Goal: Share content

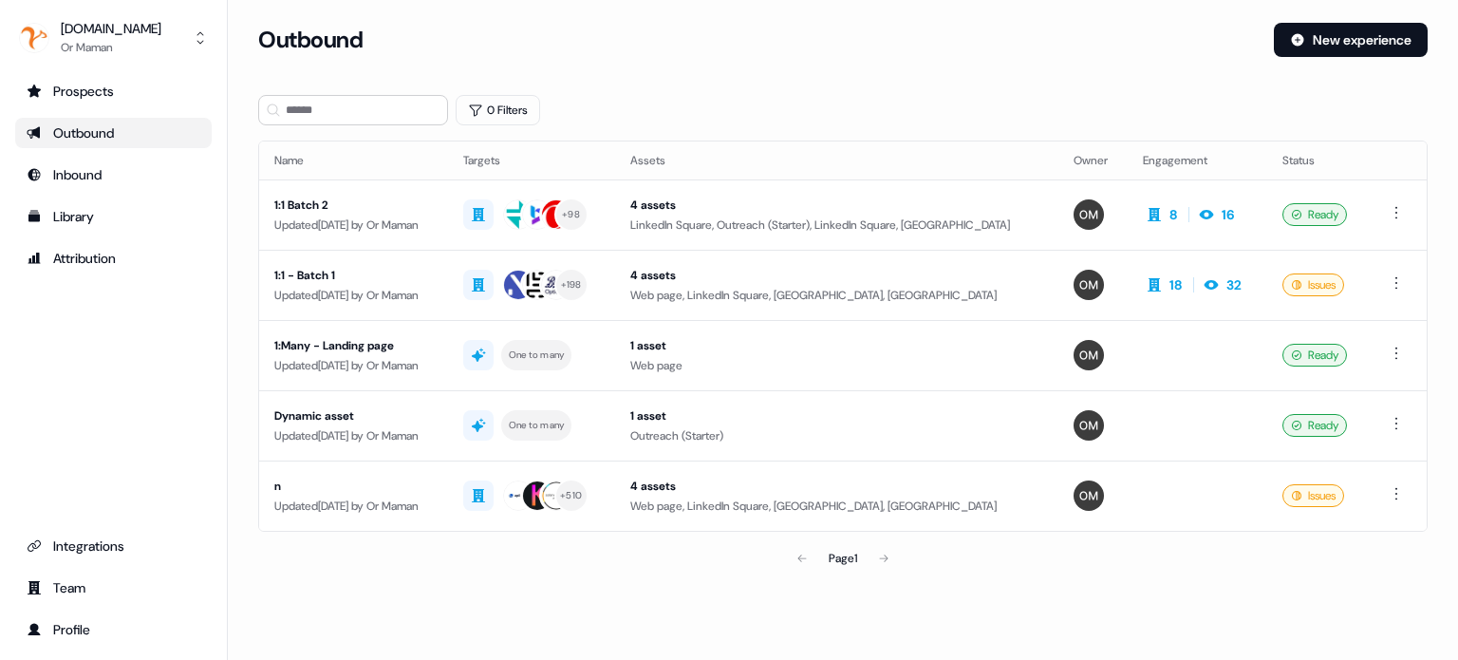
click at [788, 116] on div "0 Filters" at bounding box center [843, 110] width 1170 height 30
click at [364, 219] on div "Updated [DATE] by Or Maman" at bounding box center [353, 225] width 159 height 19
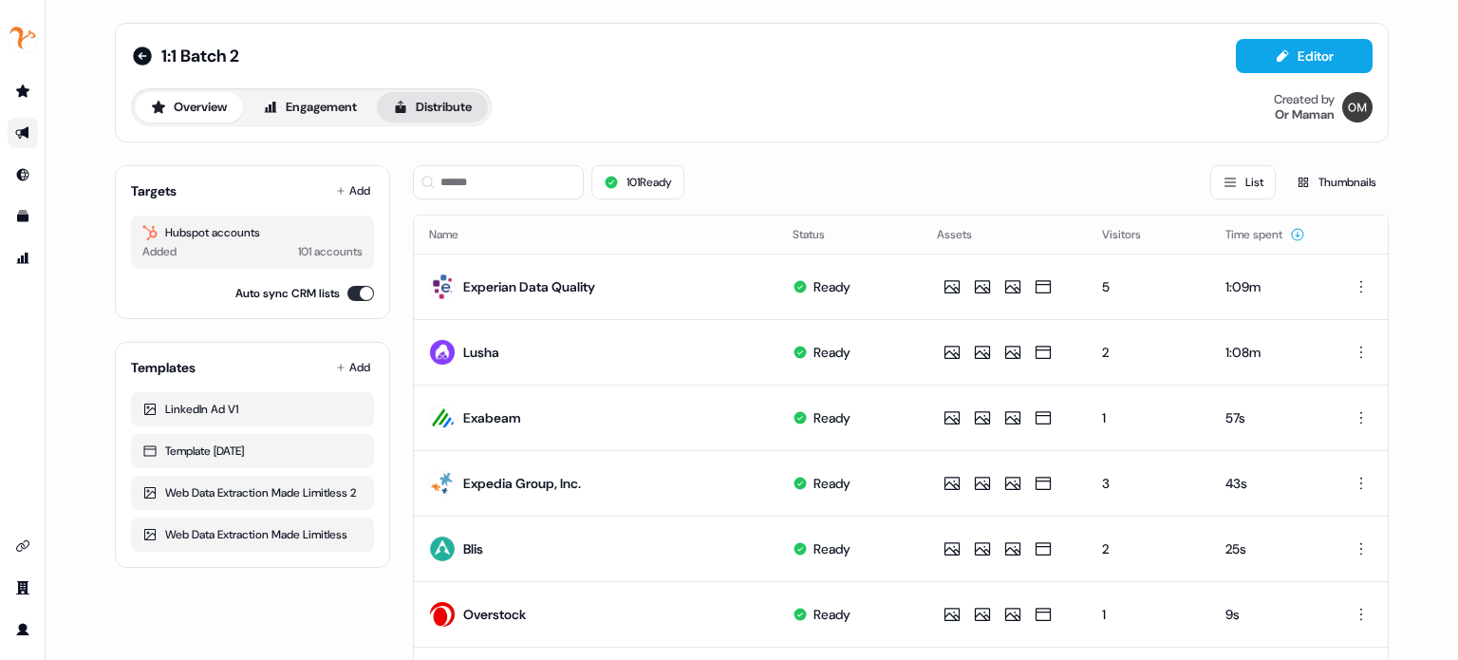
click at [479, 114] on button "Distribute" at bounding box center [432, 107] width 111 height 30
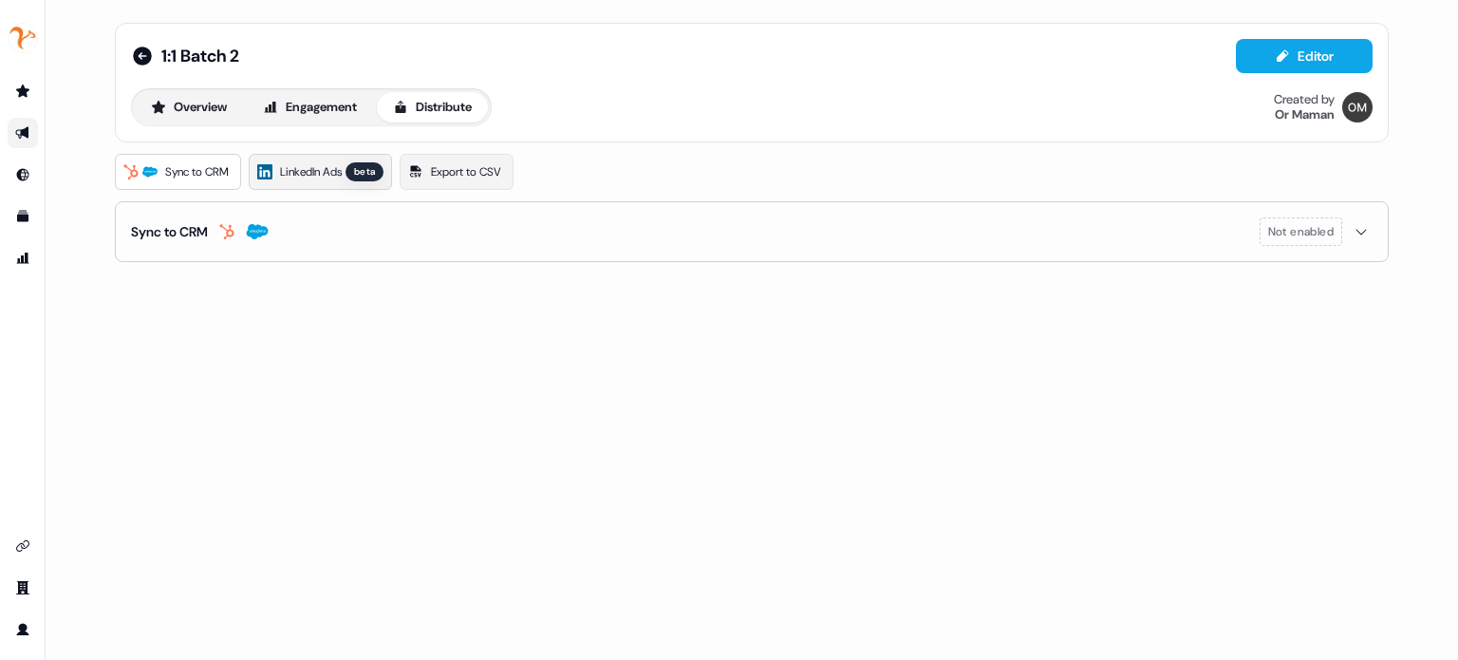
click at [369, 167] on div "beta" at bounding box center [365, 171] width 38 height 19
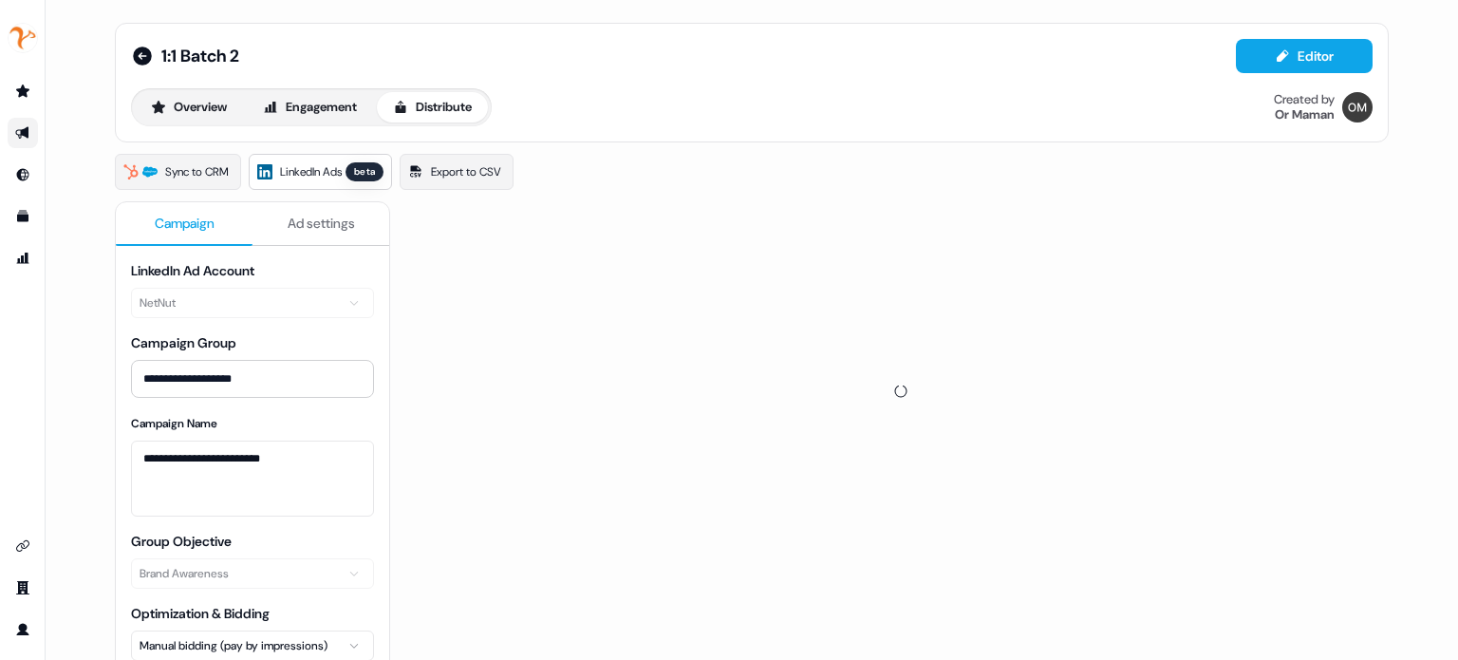
click at [705, 85] on div "1:1 Batch 2 Editor Overview Engagement Distribute Created by Or Maman" at bounding box center [752, 82] width 1242 height 87
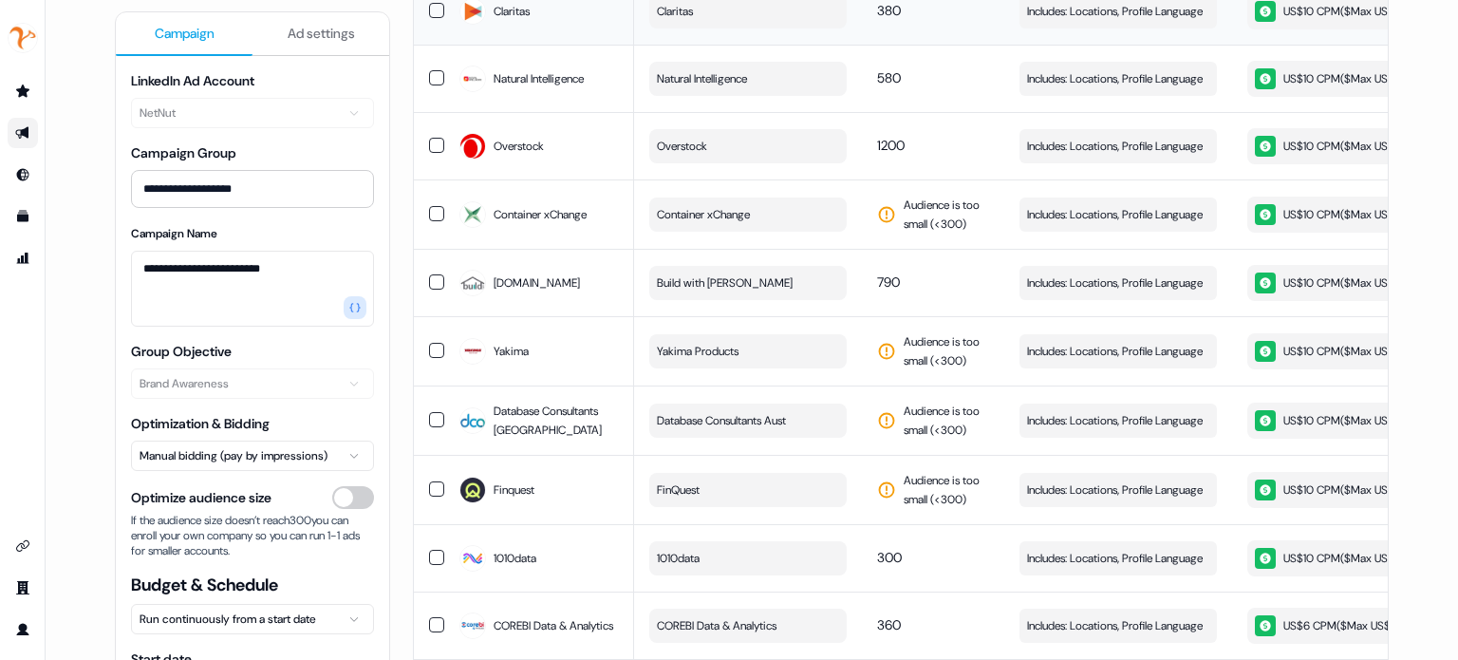
scroll to position [439, 0]
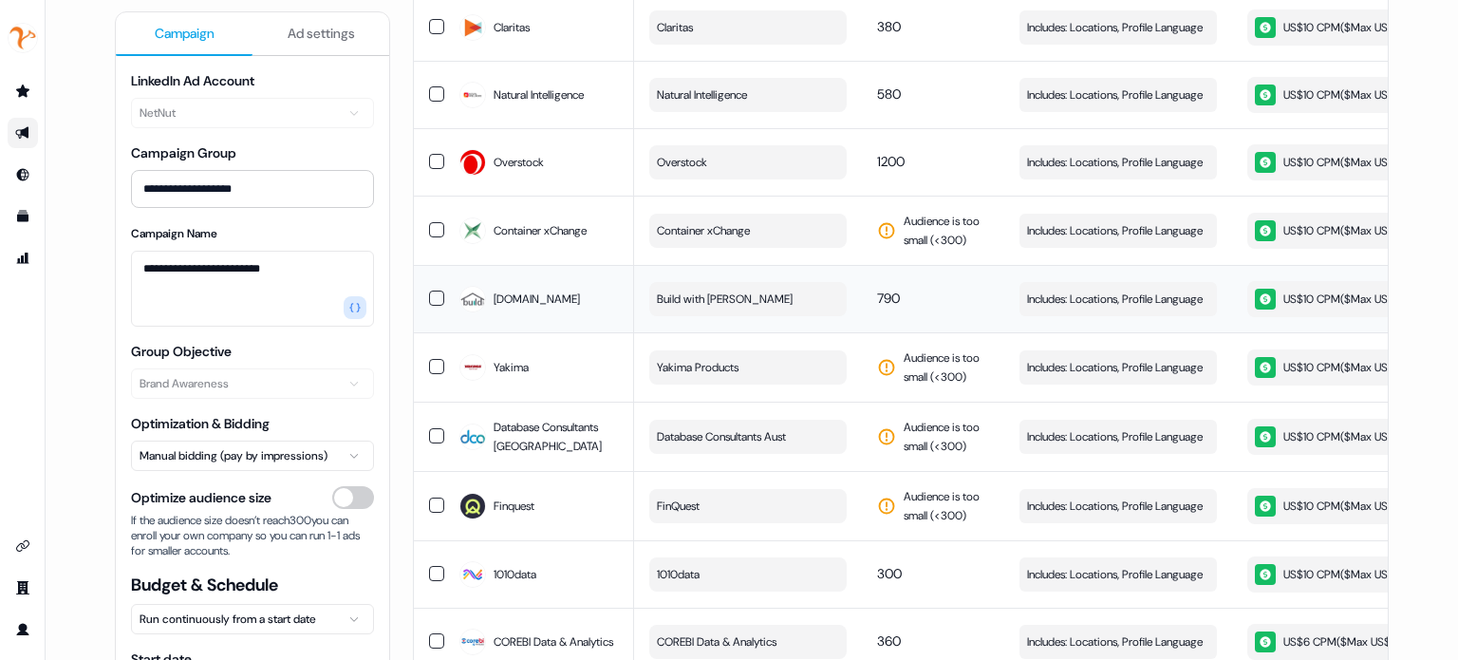
click at [940, 332] on td "790" at bounding box center [933, 298] width 142 height 67
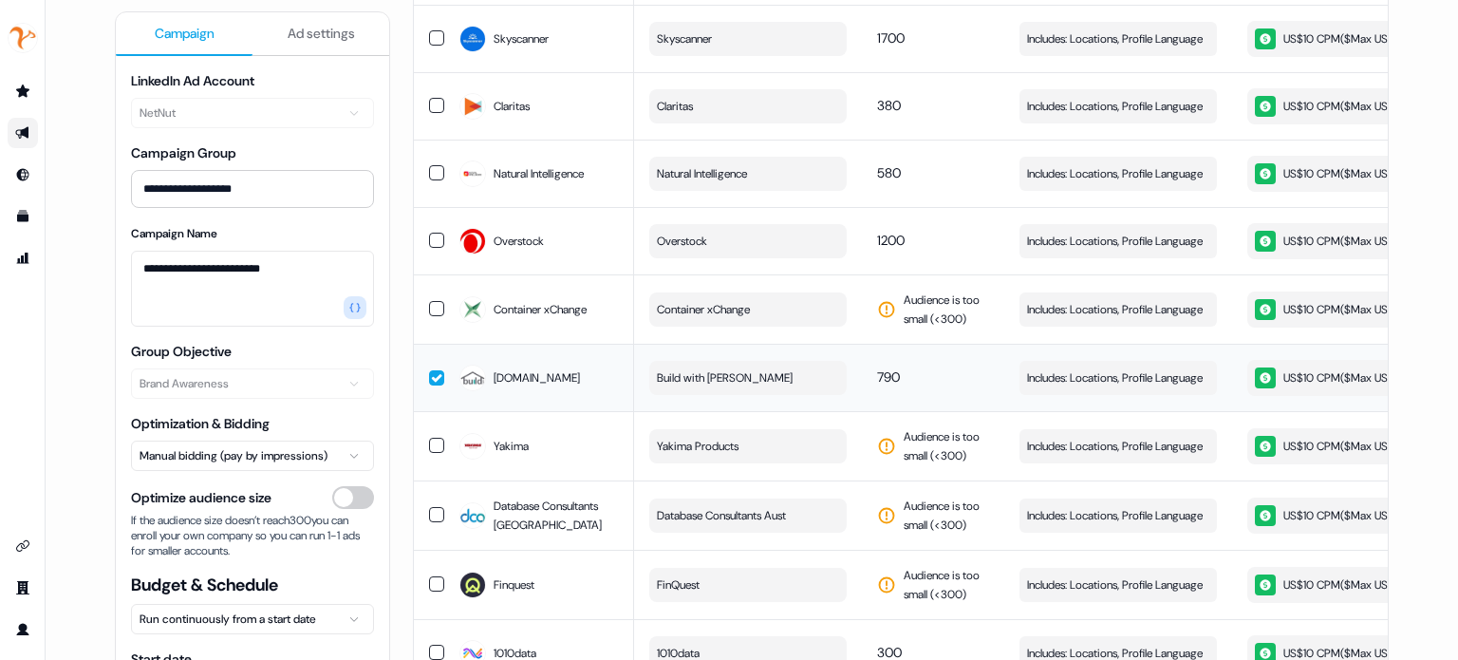
scroll to position [361, 0]
click at [435, 385] on button "button" at bounding box center [436, 376] width 15 height 15
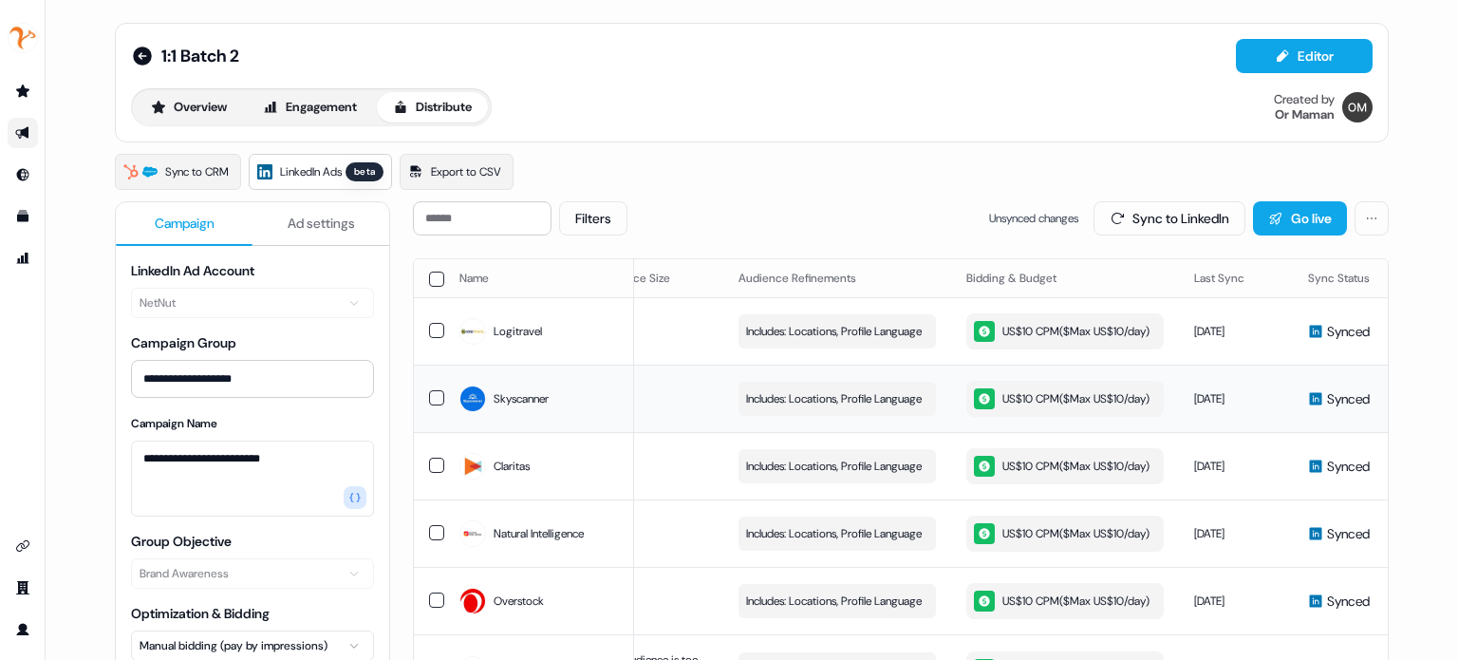
scroll to position [0, 285]
click at [282, 71] on div "1:1 Batch 2 Editor" at bounding box center [752, 56] width 1242 height 34
click at [335, 79] on div "1:1 Batch 2 Editor Overview Engagement Distribute Created by Or Maman" at bounding box center [752, 82] width 1242 height 87
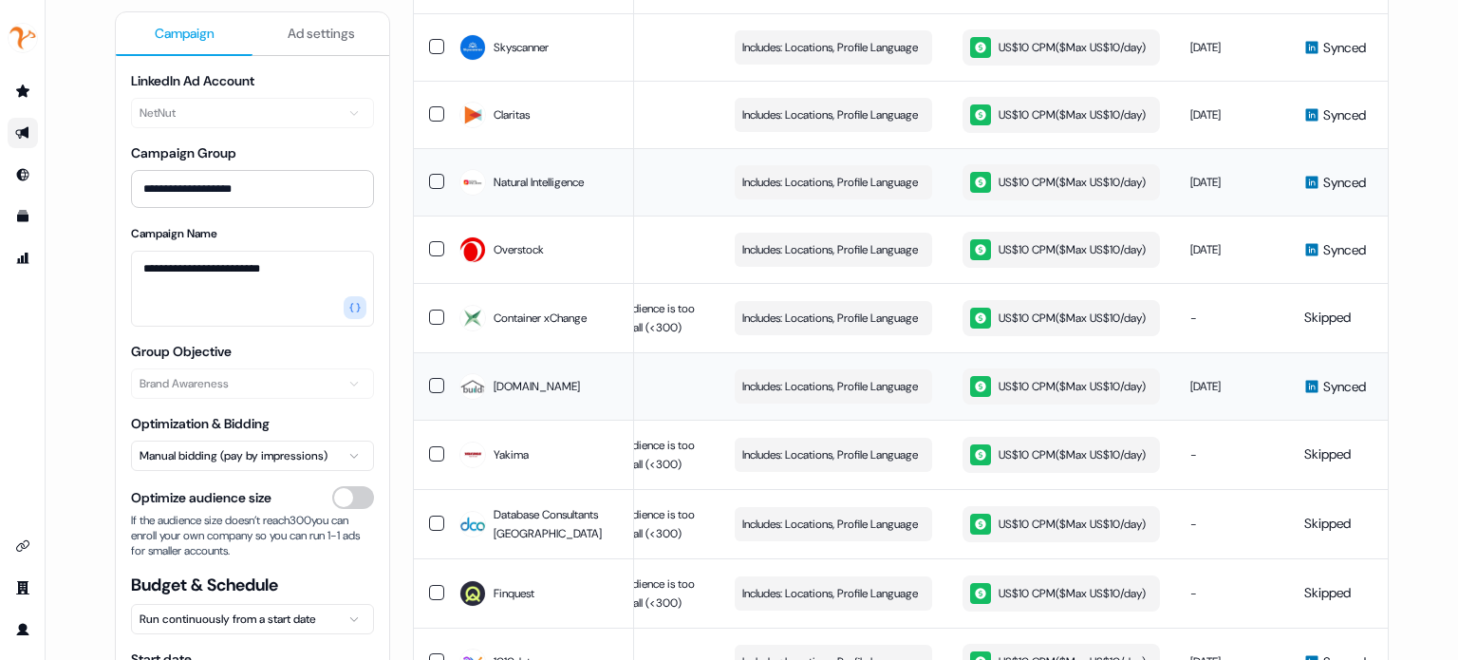
scroll to position [356, 0]
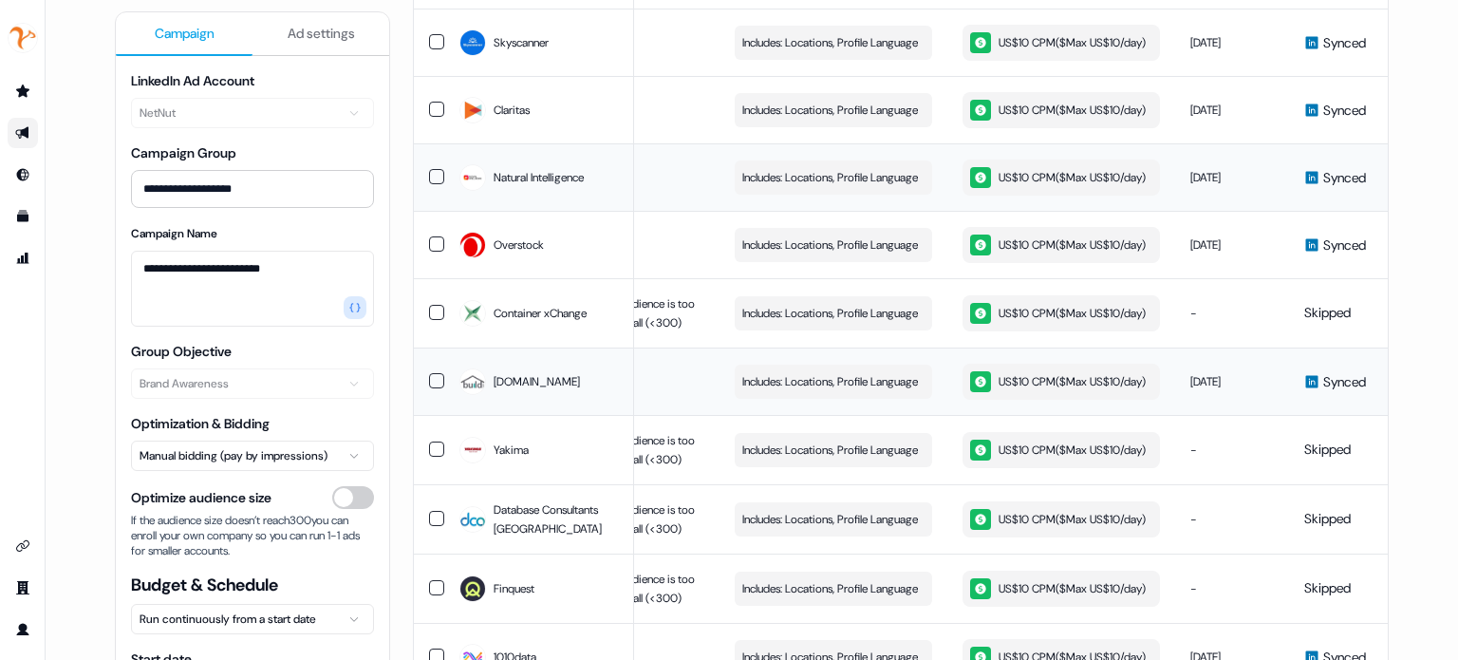
click at [615, 211] on td "Natural Intelligence" at bounding box center [539, 176] width 190 height 67
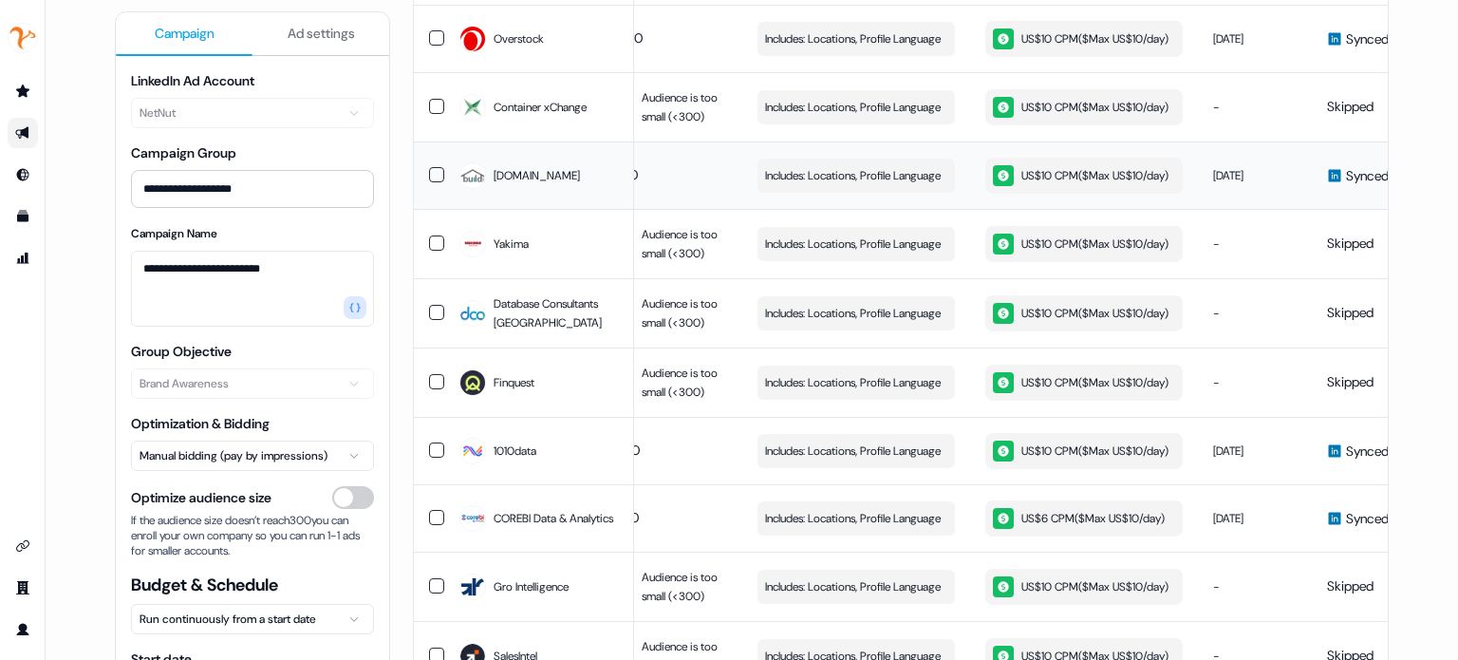
scroll to position [0, 0]
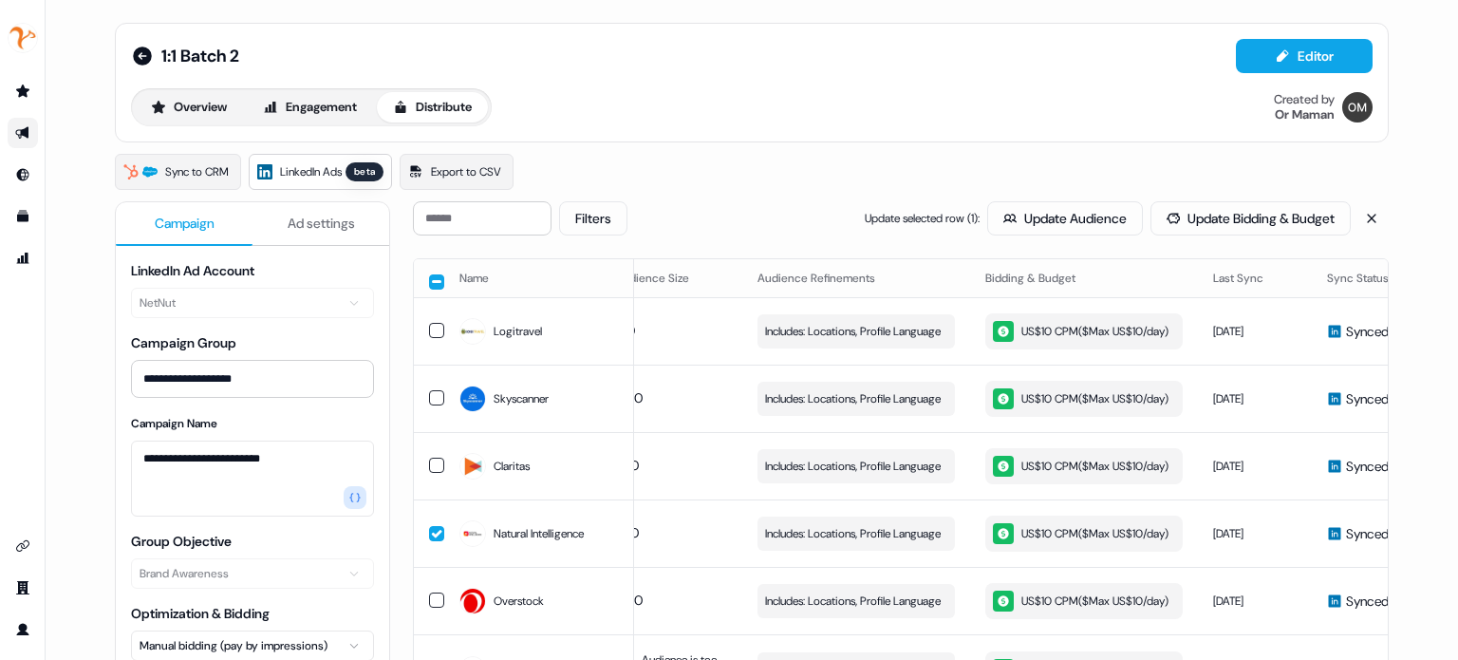
click at [780, 140] on div "1:1 Batch 2 Editor Overview Engagement Distribute Created by Or Maman" at bounding box center [752, 83] width 1274 height 120
click at [679, 432] on td "1700" at bounding box center [671, 398] width 142 height 67
click at [429, 406] on button "button" at bounding box center [436, 398] width 15 height 15
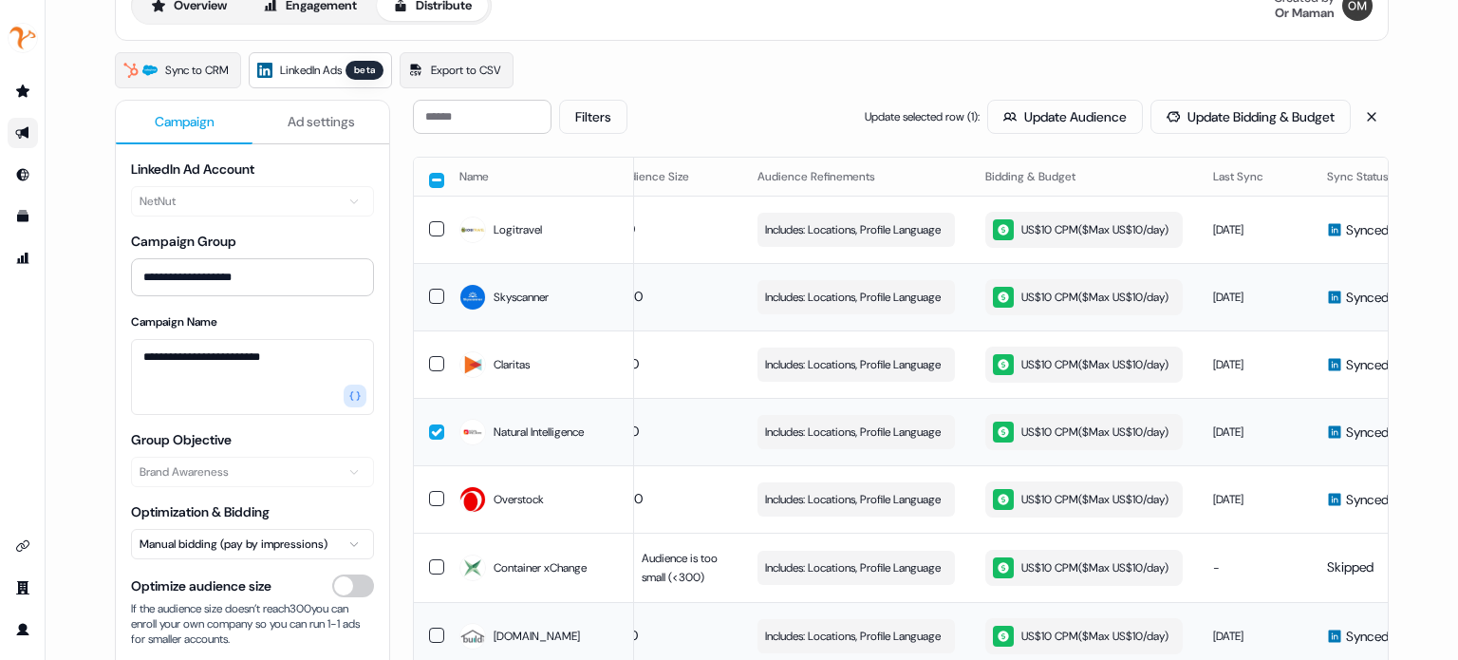
scroll to position [103, 0]
click at [430, 439] on button "button" at bounding box center [436, 430] width 15 height 15
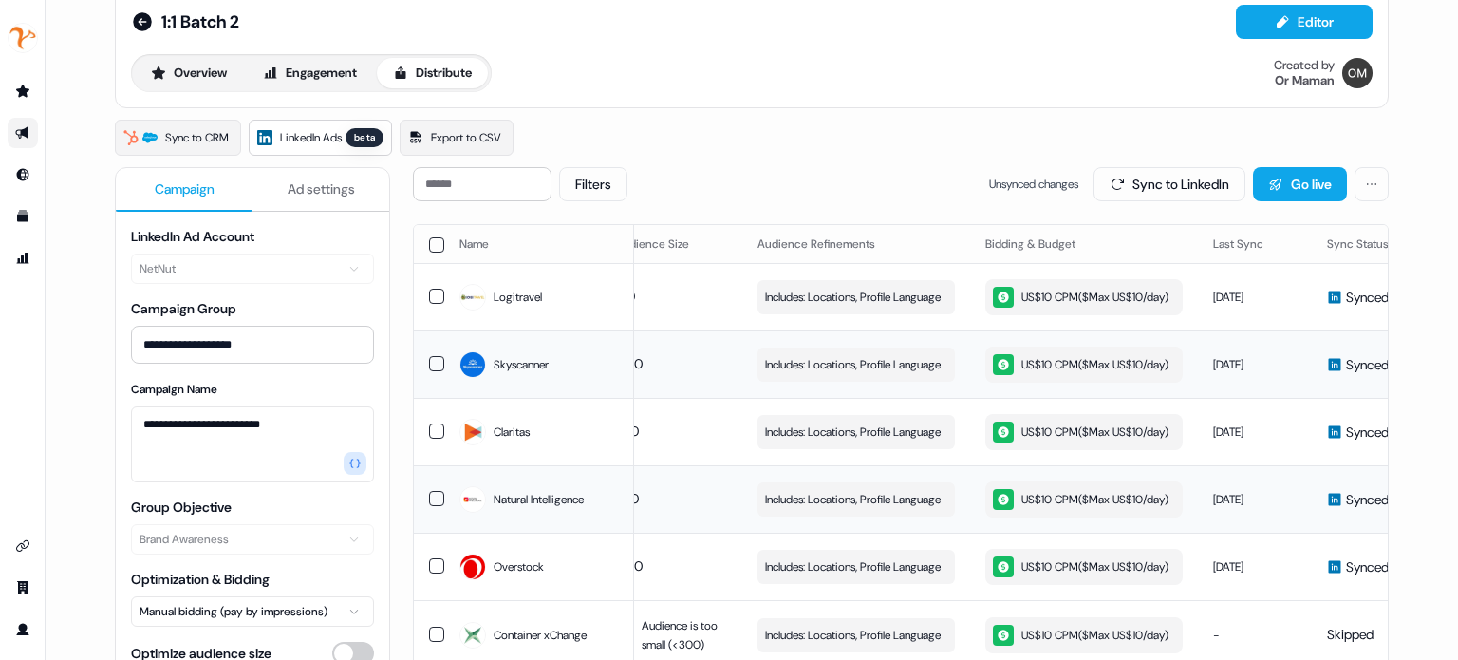
scroll to position [25, 0]
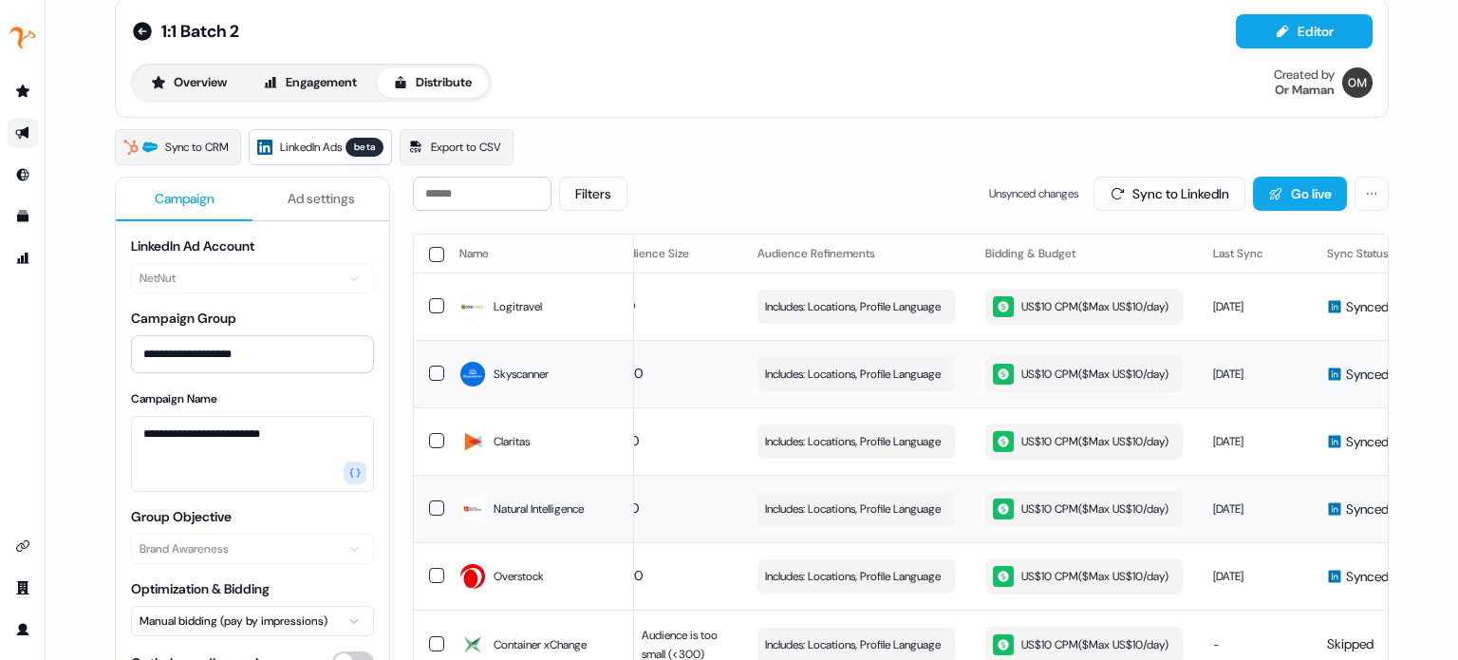
click at [730, 129] on div "Sync to CRM LinkedIn Ads beta Export to CSV" at bounding box center [752, 147] width 1274 height 36
